Goal: Task Accomplishment & Management: Manage account settings

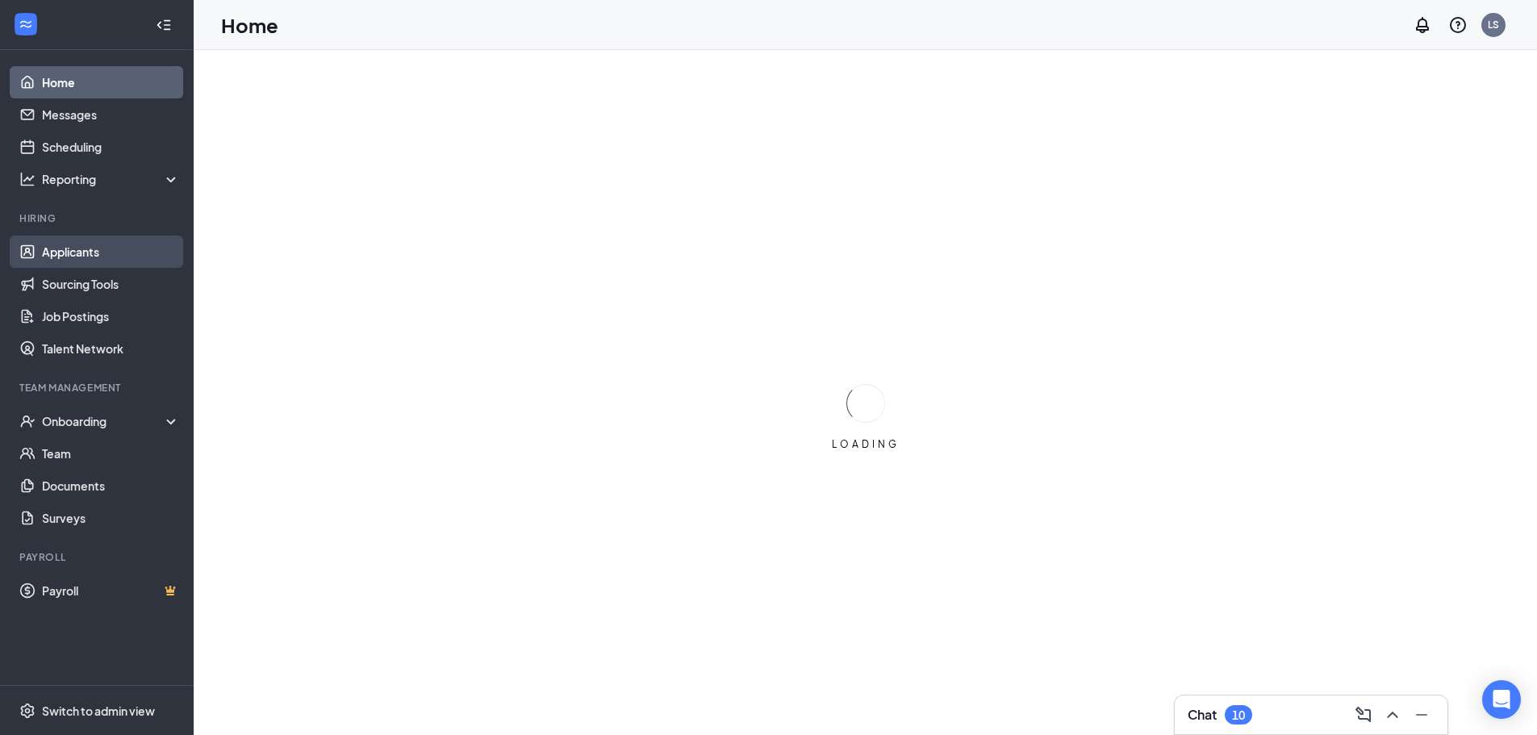
click at [56, 252] on link "Applicants" at bounding box center [111, 252] width 138 height 32
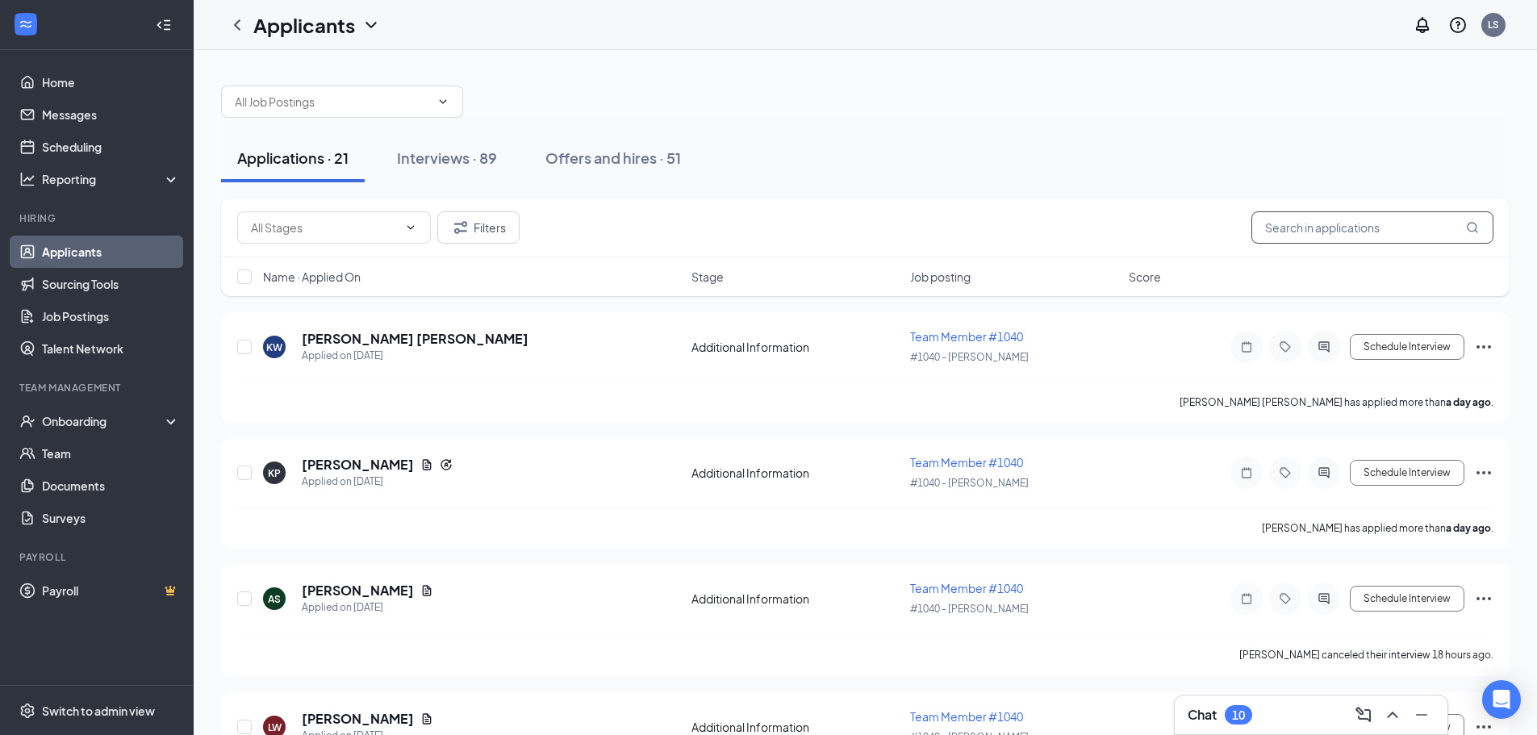
drag, startPoint x: 1268, startPoint y: 227, endPoint x: 1286, endPoint y: 234, distance: 18.9
click at [1286, 233] on input "text" at bounding box center [1372, 227] width 242 height 32
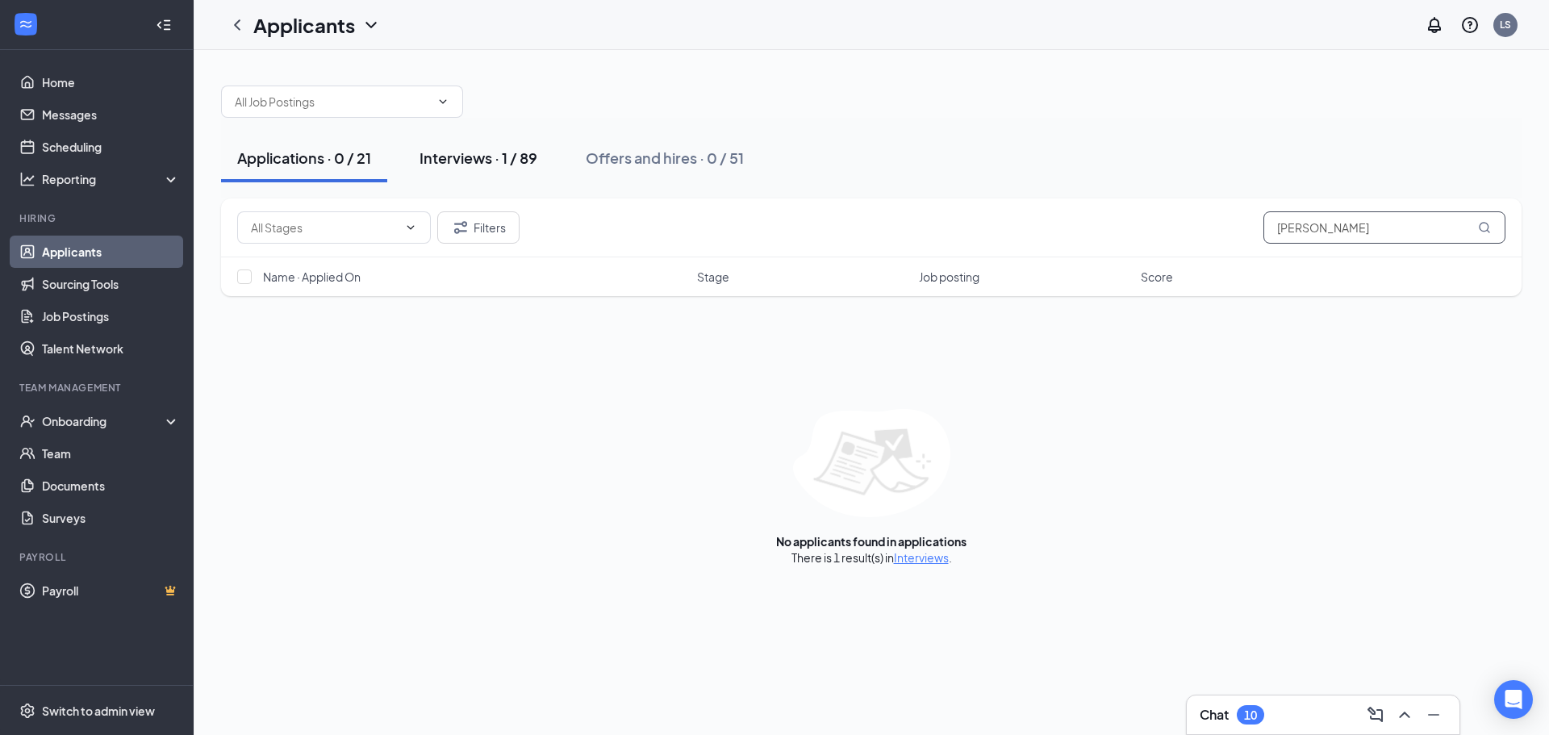
type input "[PERSON_NAME]"
click at [477, 169] on button "Interviews · 1 / 89" at bounding box center [478, 158] width 150 height 48
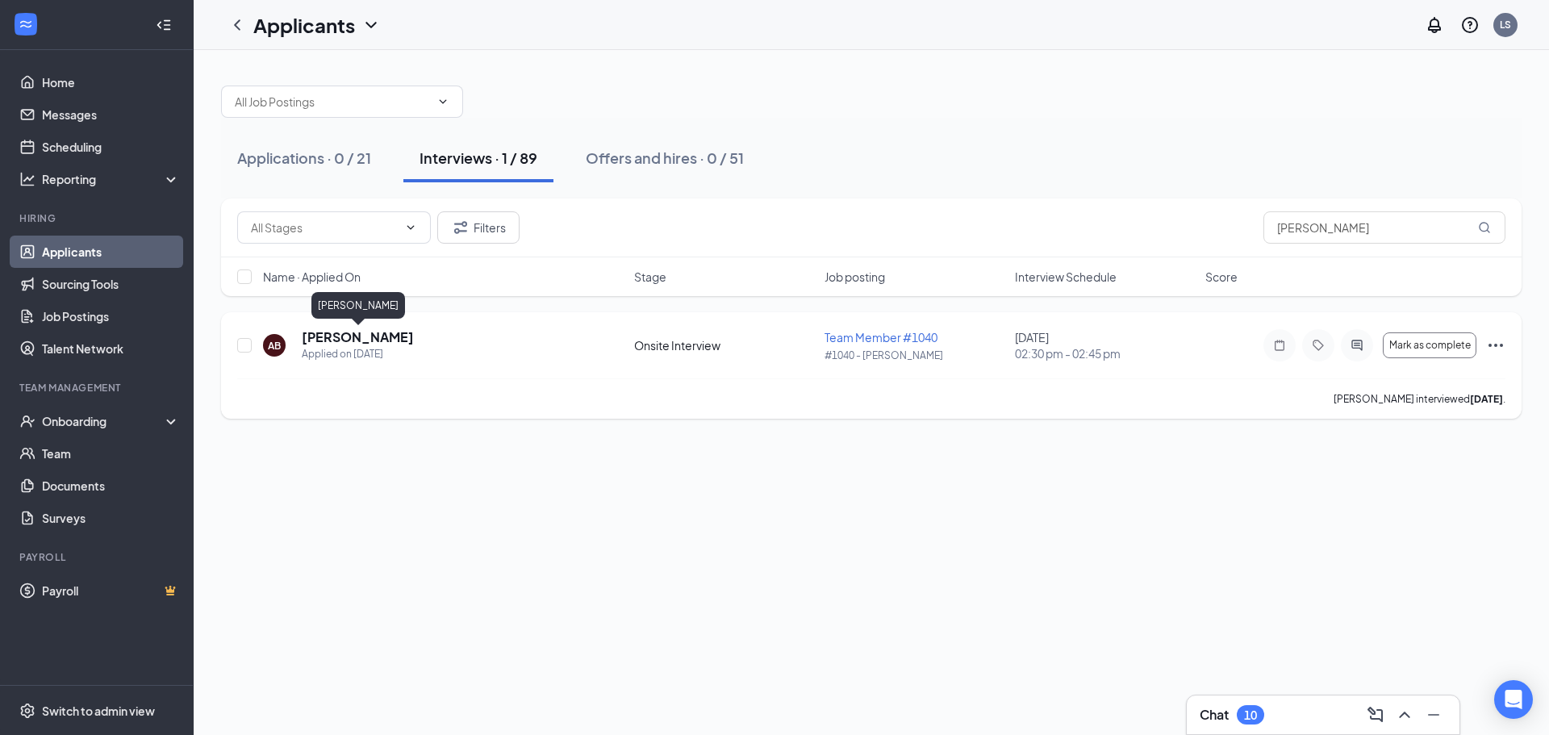
click at [388, 332] on h5 "[PERSON_NAME]" at bounding box center [358, 337] width 112 height 18
